Goal: Transaction & Acquisition: Purchase product/service

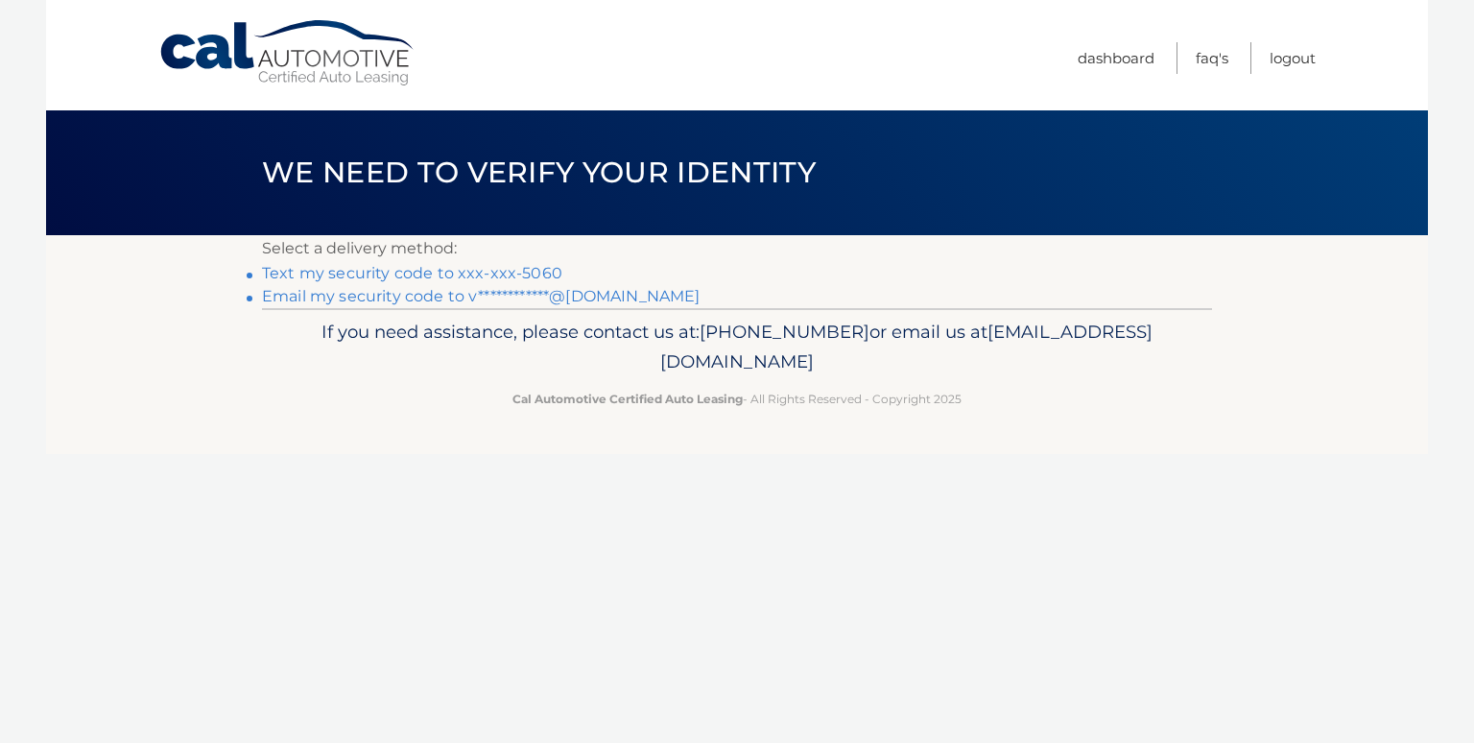
click at [543, 265] on link "Text my security code to xxx-xxx-5060" at bounding box center [412, 273] width 300 height 18
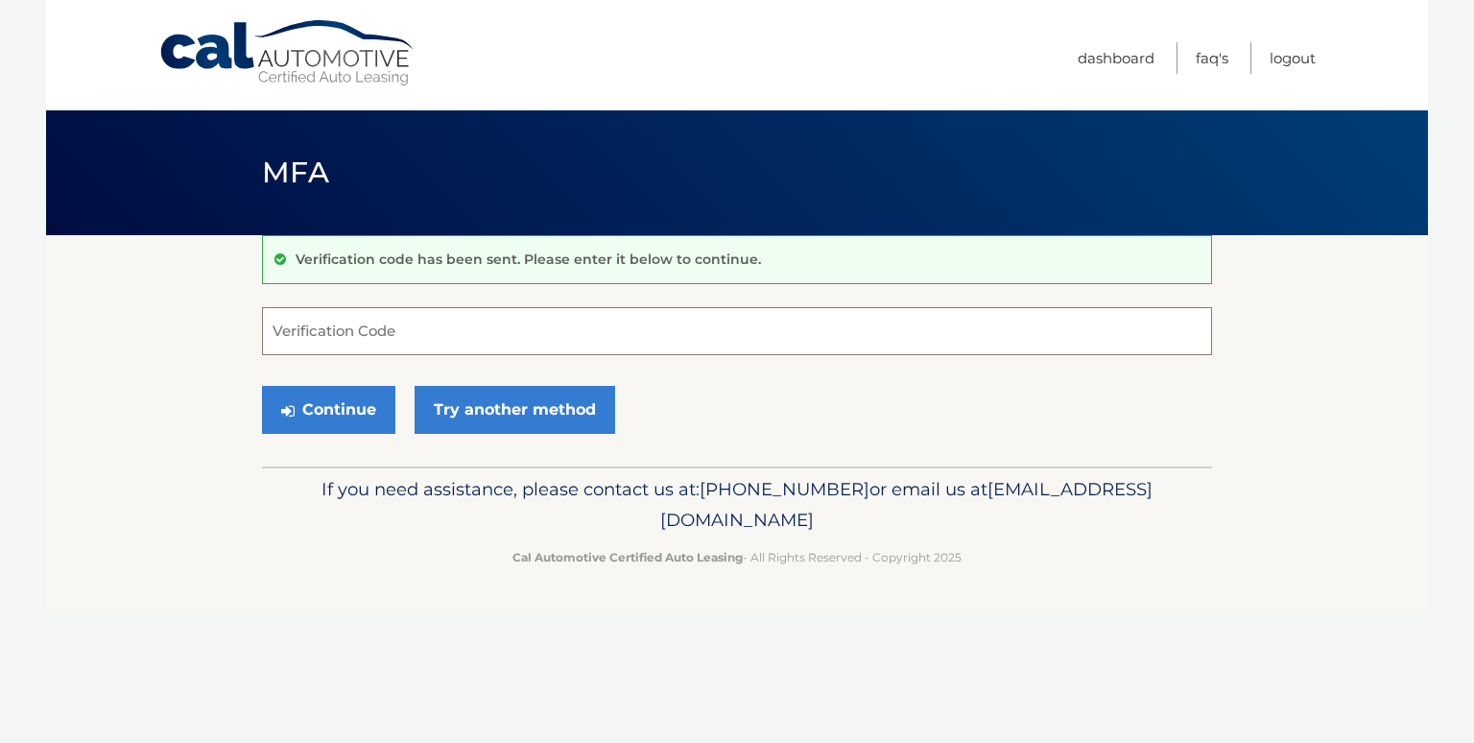
click at [523, 325] on input "Verification Code" at bounding box center [737, 331] width 950 height 48
type input "651291"
click at [307, 407] on button "Continue" at bounding box center [328, 410] width 133 height 48
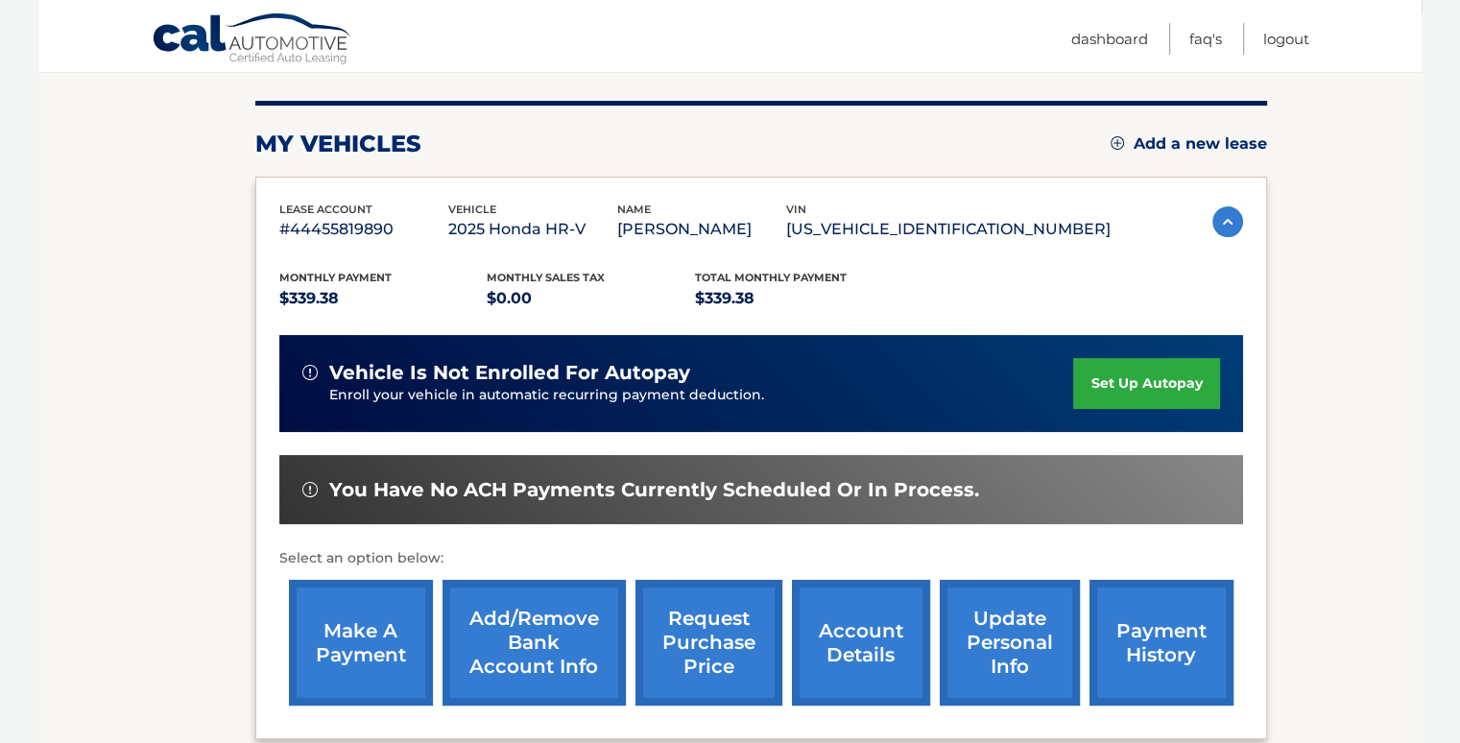
scroll to position [230, 0]
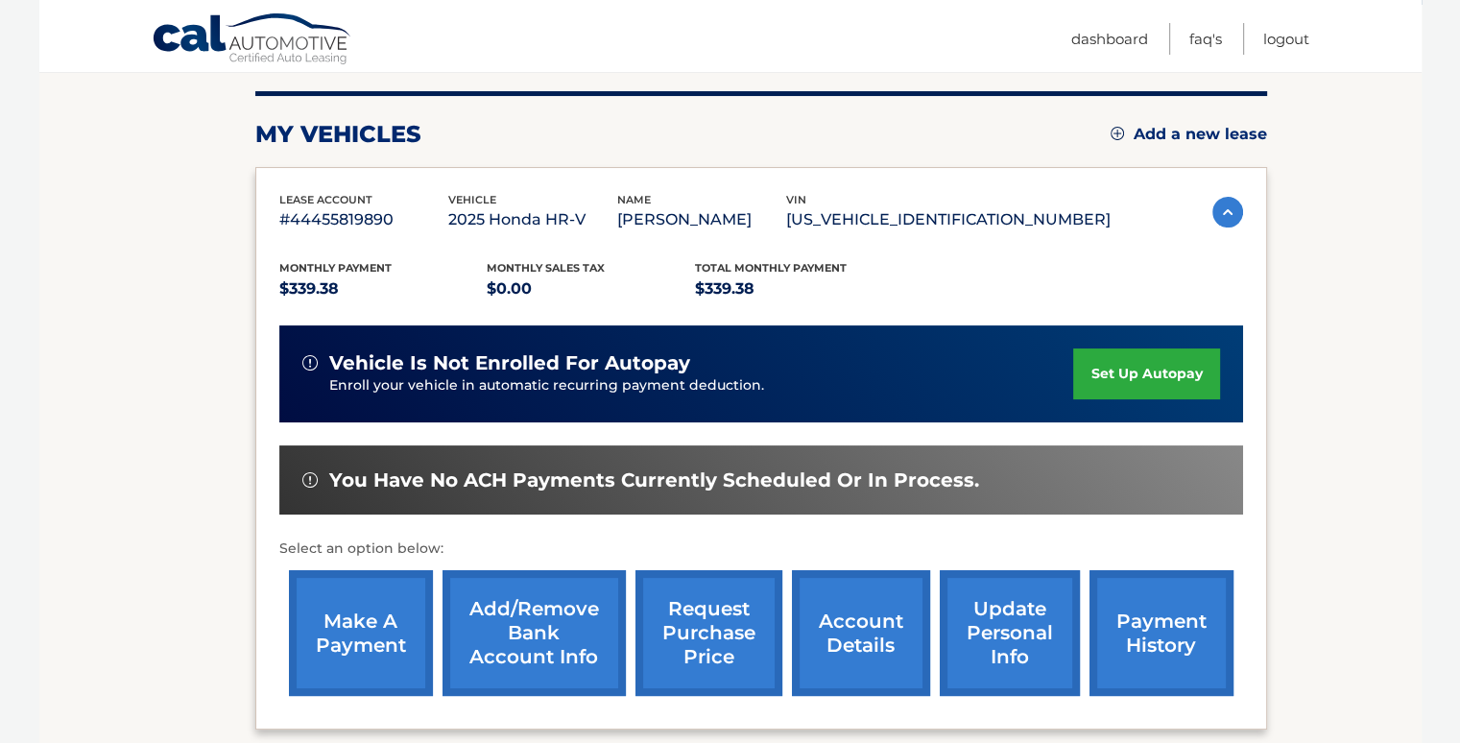
click at [349, 615] on link "make a payment" at bounding box center [361, 633] width 144 height 126
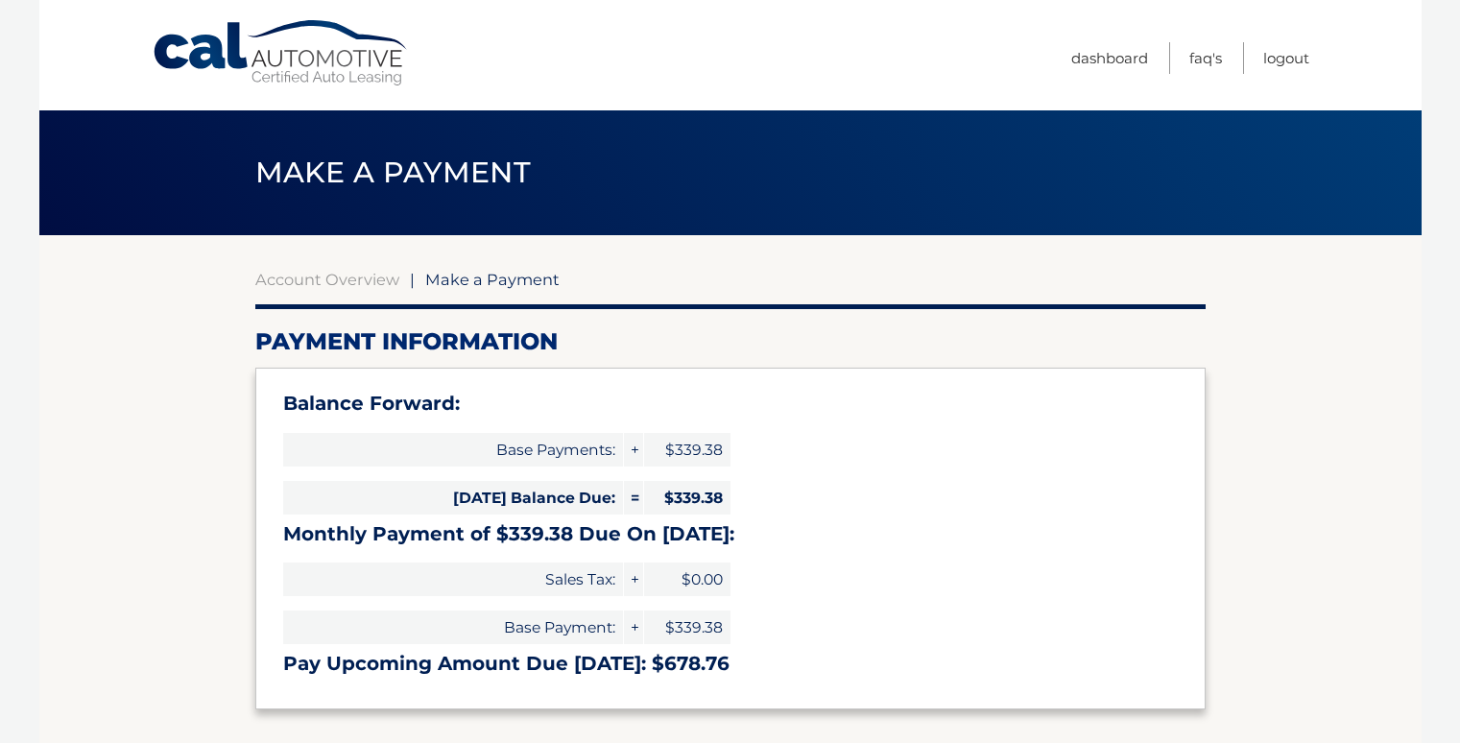
select select "Nzc1NjQyNWQtMzg4MS00YTFlLTg4ZDktNDA1MmU2ZTEyMWU5"
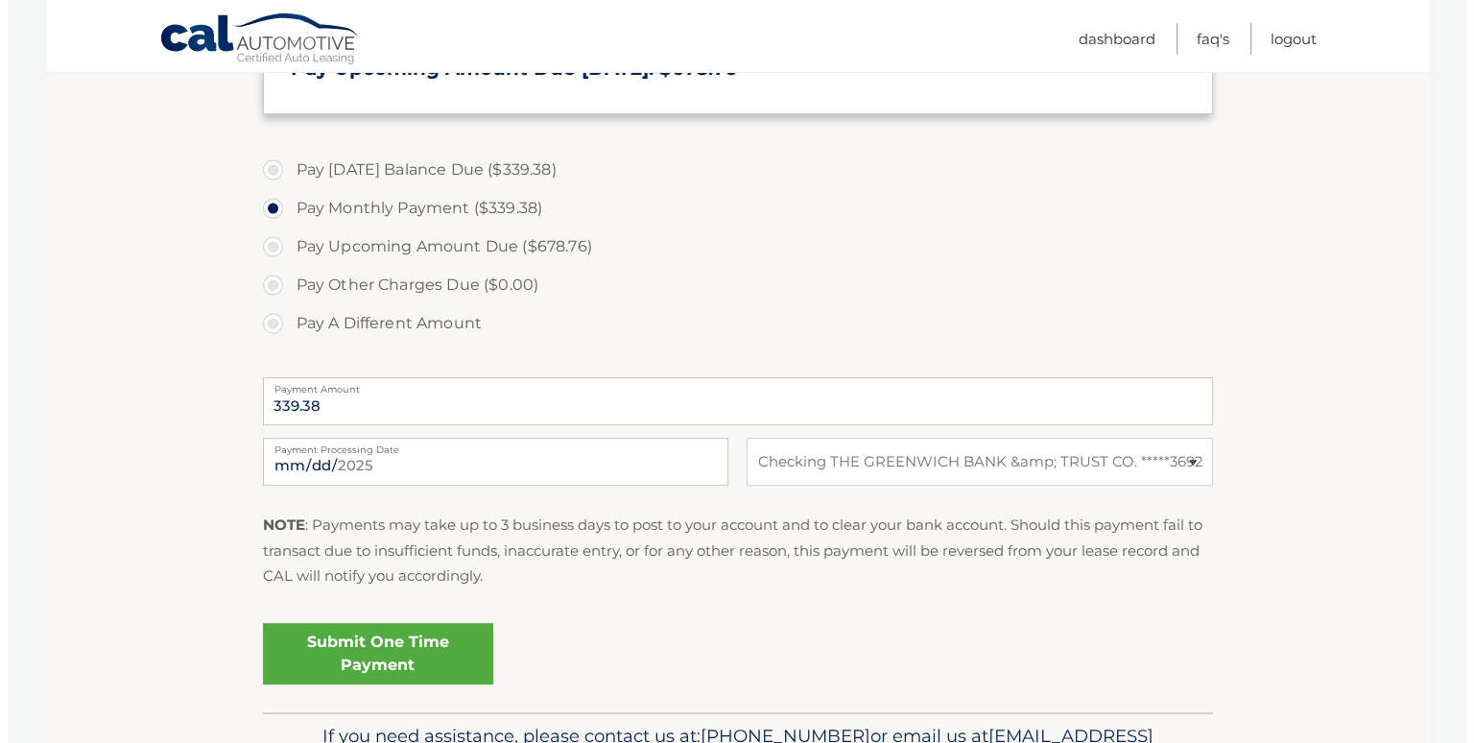
scroll to position [597, 0]
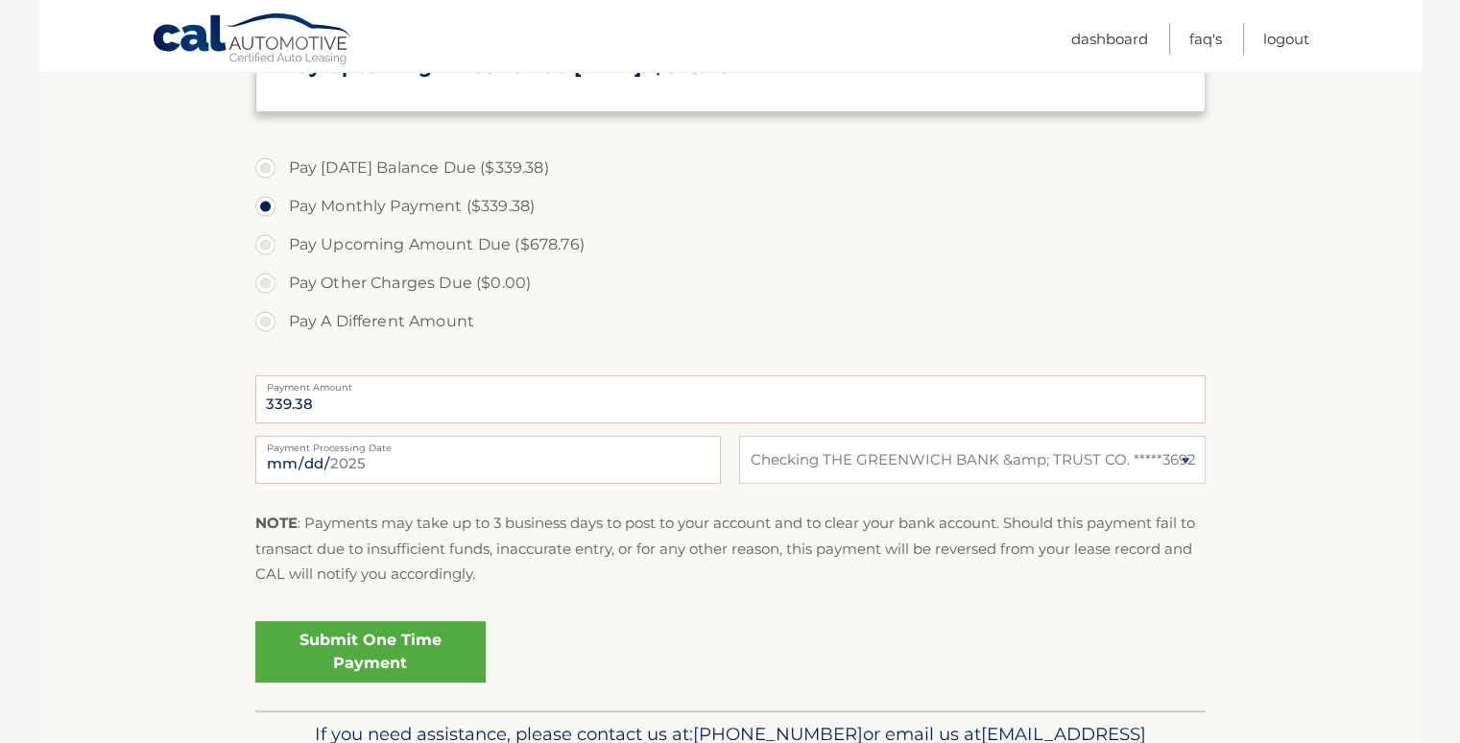
click at [403, 652] on link "Submit One Time Payment" at bounding box center [370, 651] width 230 height 61
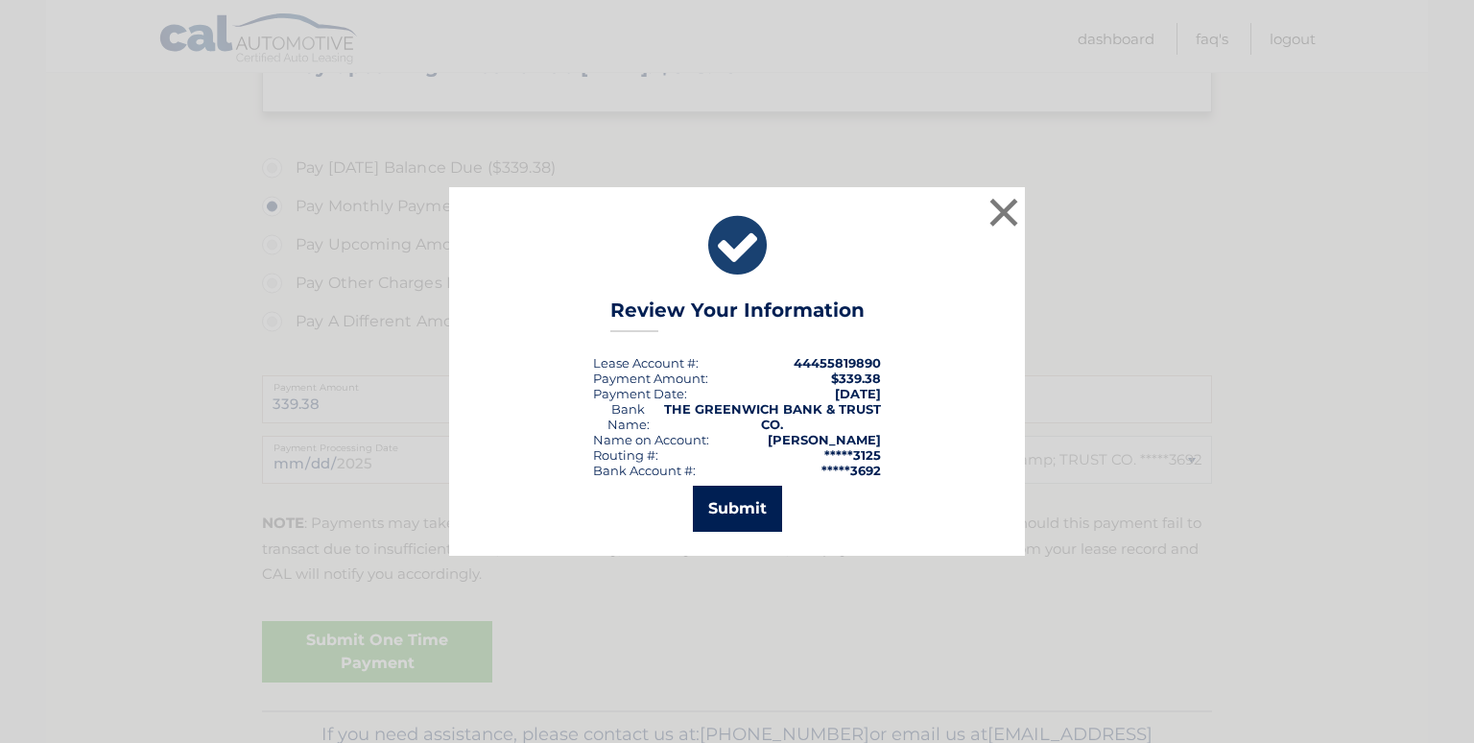
click at [728, 501] on button "Submit" at bounding box center [737, 509] width 89 height 46
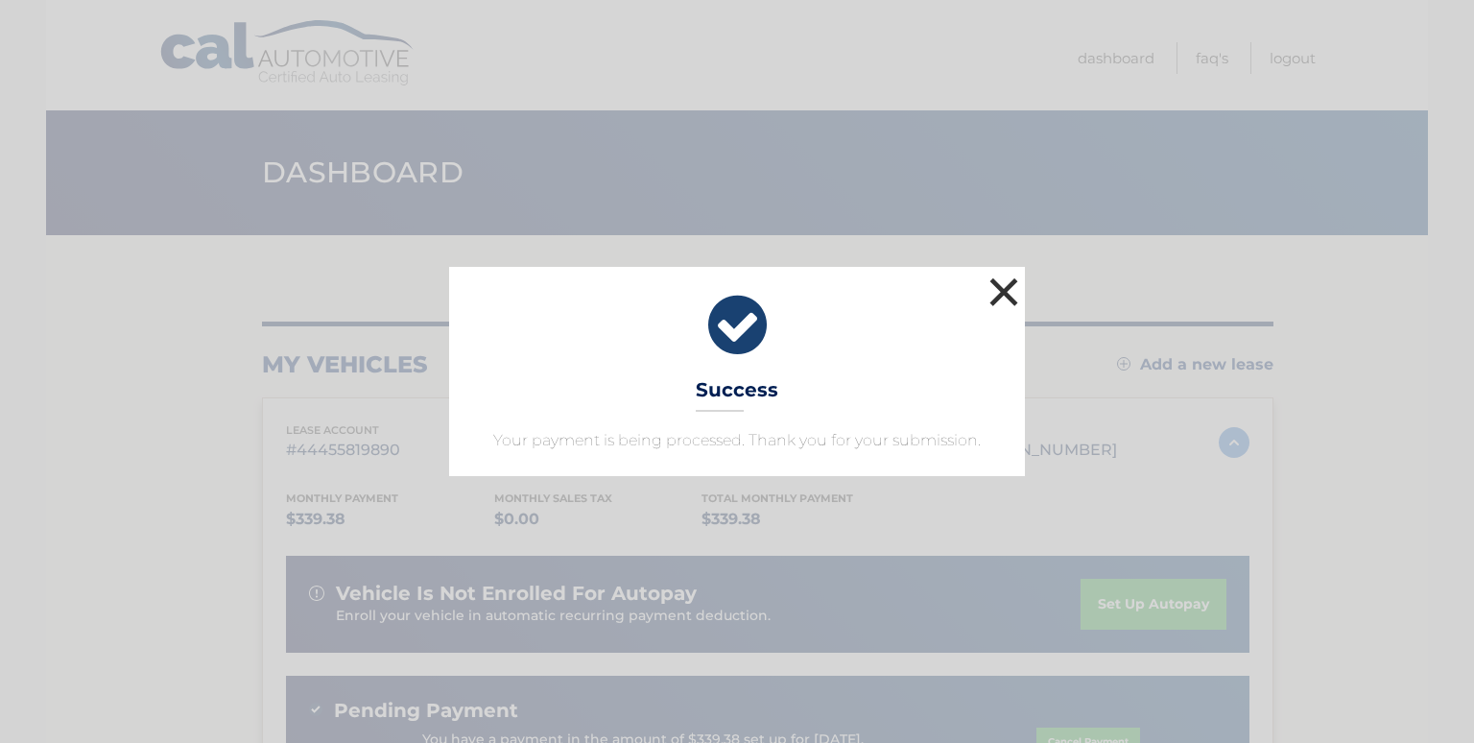
click at [1006, 293] on button "×" at bounding box center [1004, 292] width 38 height 38
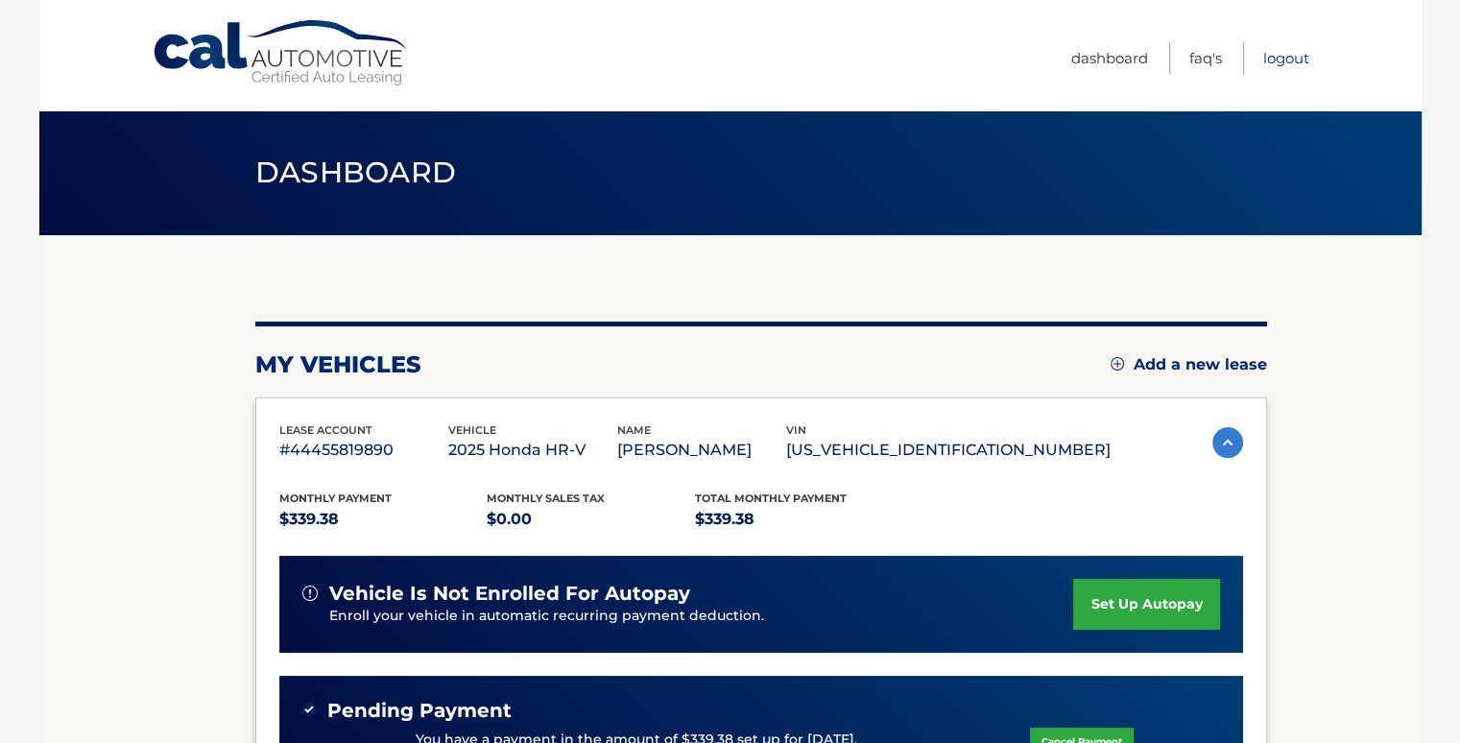
click at [1294, 64] on link "Logout" at bounding box center [1286, 58] width 46 height 32
